Goal: Task Accomplishment & Management: Complete application form

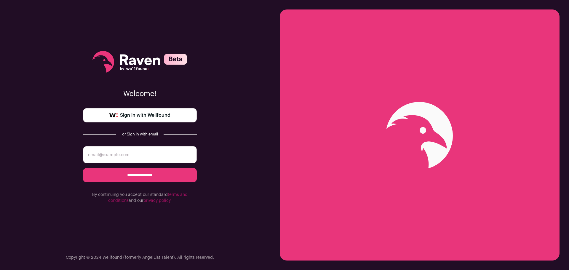
click at [140, 155] on input "email" at bounding box center [140, 154] width 114 height 17
click at [127, 157] on input "email" at bounding box center [140, 154] width 114 height 17
type input "[EMAIL_ADDRESS][DOMAIN_NAME]"
click at [127, 176] on input "**********" at bounding box center [140, 175] width 114 height 14
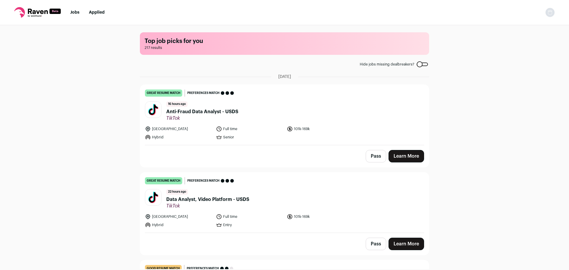
click at [203, 111] on span "Anti-Fraud Data Analyst - USDS" at bounding box center [202, 111] width 72 height 7
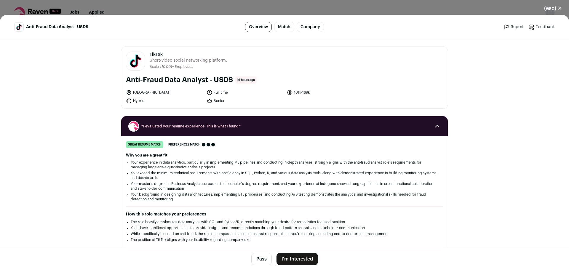
click at [301, 258] on button "I'm Interested" at bounding box center [298, 259] width 42 height 12
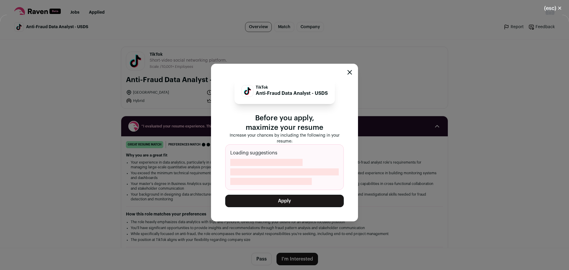
click at [286, 203] on button "Apply" at bounding box center [284, 201] width 119 height 12
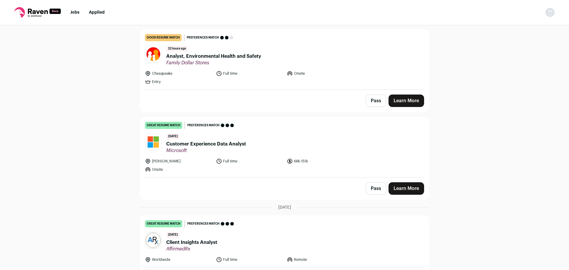
scroll to position [148, 0]
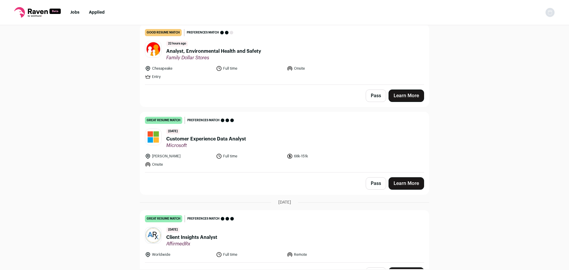
click at [187, 141] on span "Customer Experience Data Analyst" at bounding box center [206, 139] width 80 height 7
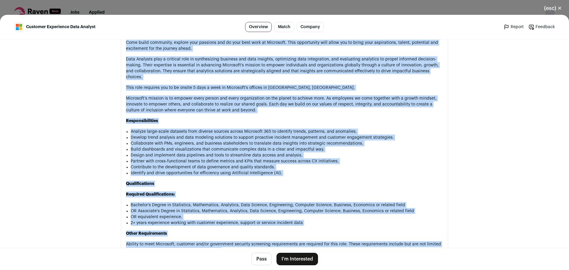
scroll to position [405, 0]
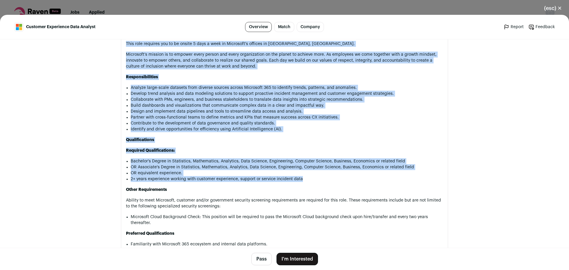
drag, startPoint x: 124, startPoint y: 110, endPoint x: 351, endPoint y: 176, distance: 236.8
click at [351, 176] on div "The Microsoft 365 Customer Experience Analytics and Automation (CXPAA) team is …" at bounding box center [284, 159] width 317 height 385
copy div "The Microsoft 365 Customer Experience Analytics and Automation (CXPAA) team is …"
click at [182, 148] on p "Required Qualifications:" at bounding box center [284, 151] width 317 height 6
click at [299, 260] on button "I'm Interested" at bounding box center [298, 259] width 42 height 12
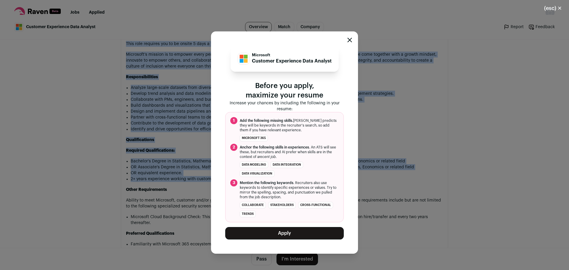
click at [278, 237] on button "Apply" at bounding box center [284, 233] width 119 height 12
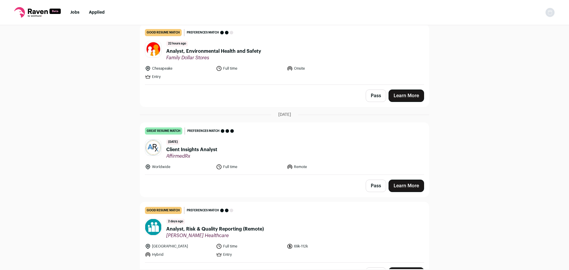
click at [206, 149] on span "Client Insights Analyst" at bounding box center [191, 149] width 51 height 7
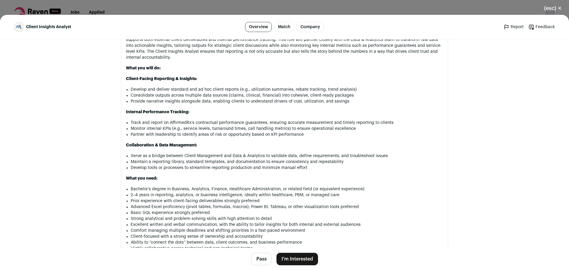
scroll to position [368, 0]
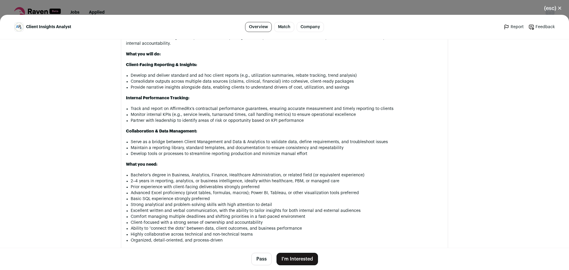
click at [296, 257] on button "I'm Interested" at bounding box center [298, 259] width 42 height 12
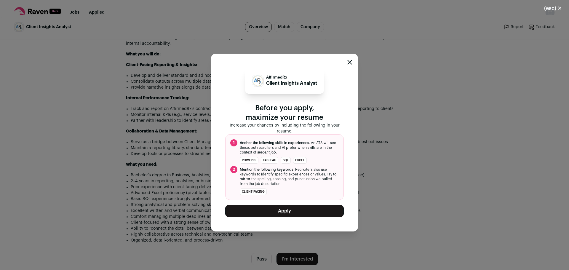
click at [280, 217] on button "Apply" at bounding box center [284, 211] width 119 height 12
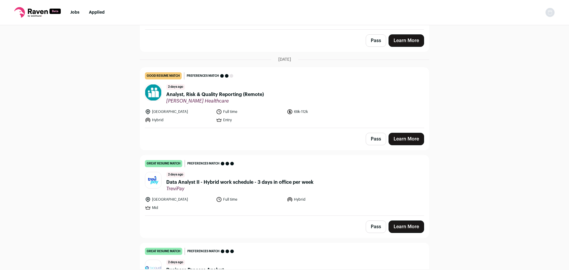
scroll to position [208, 0]
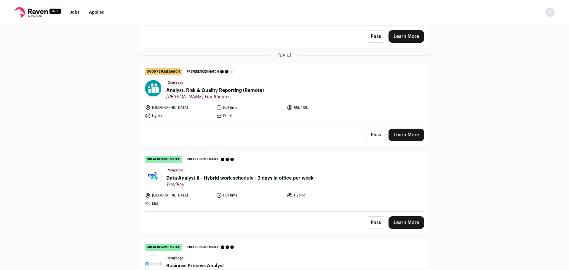
click at [217, 92] on span "Analyst, Risk & Quality Reporting (Remote)" at bounding box center [215, 90] width 98 height 7
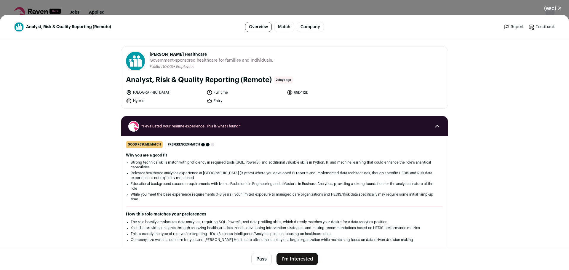
click at [298, 260] on button "I'm Interested" at bounding box center [298, 259] width 42 height 12
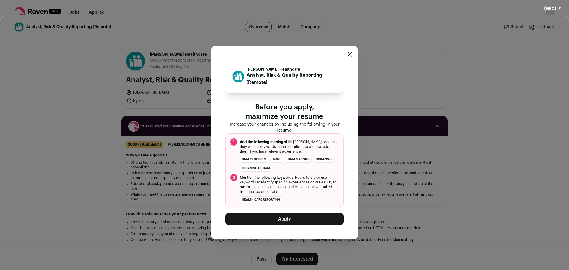
click at [284, 221] on button "Apply" at bounding box center [284, 219] width 119 height 12
